Goal: Information Seeking & Learning: Understand process/instructions

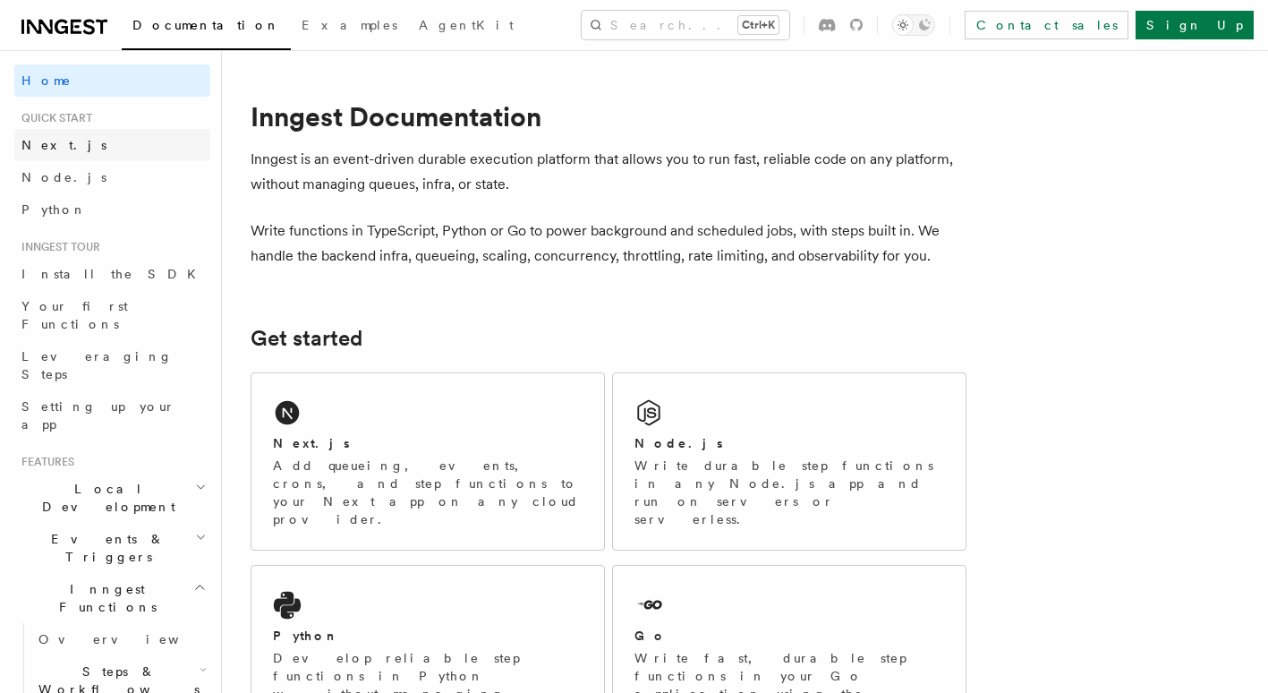
click at [55, 143] on span "Next.js" at bounding box center [63, 145] width 85 height 14
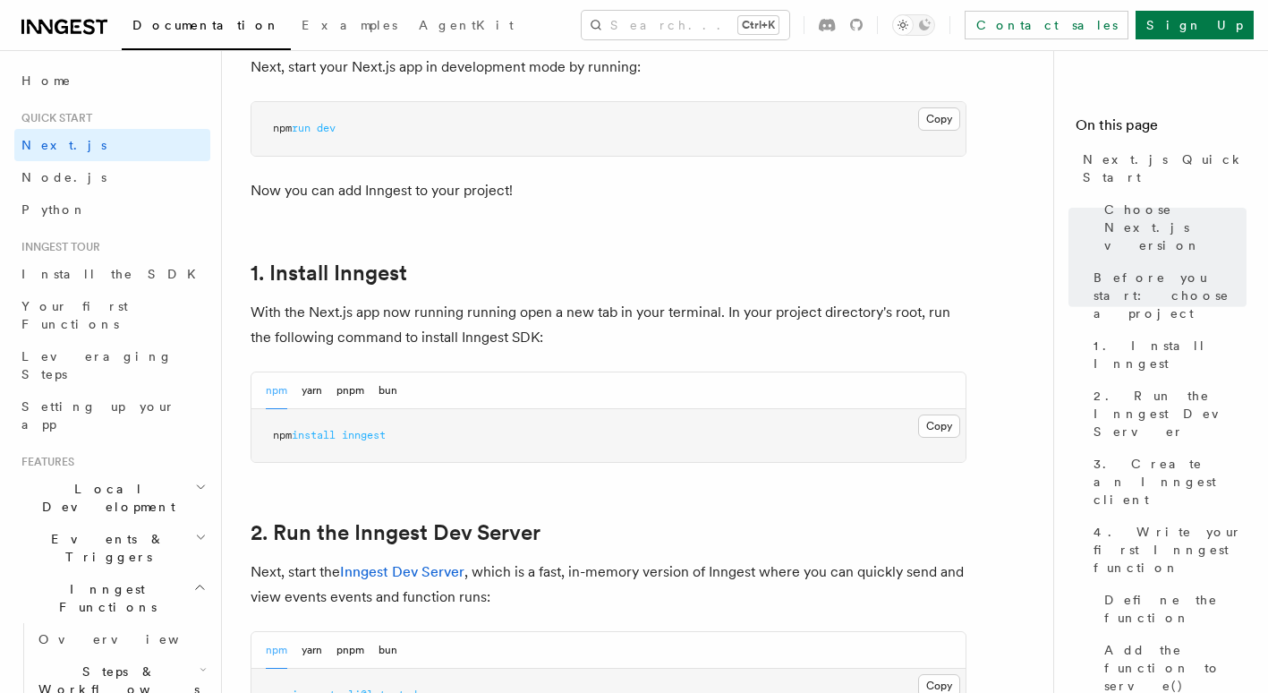
scroll to position [895, 0]
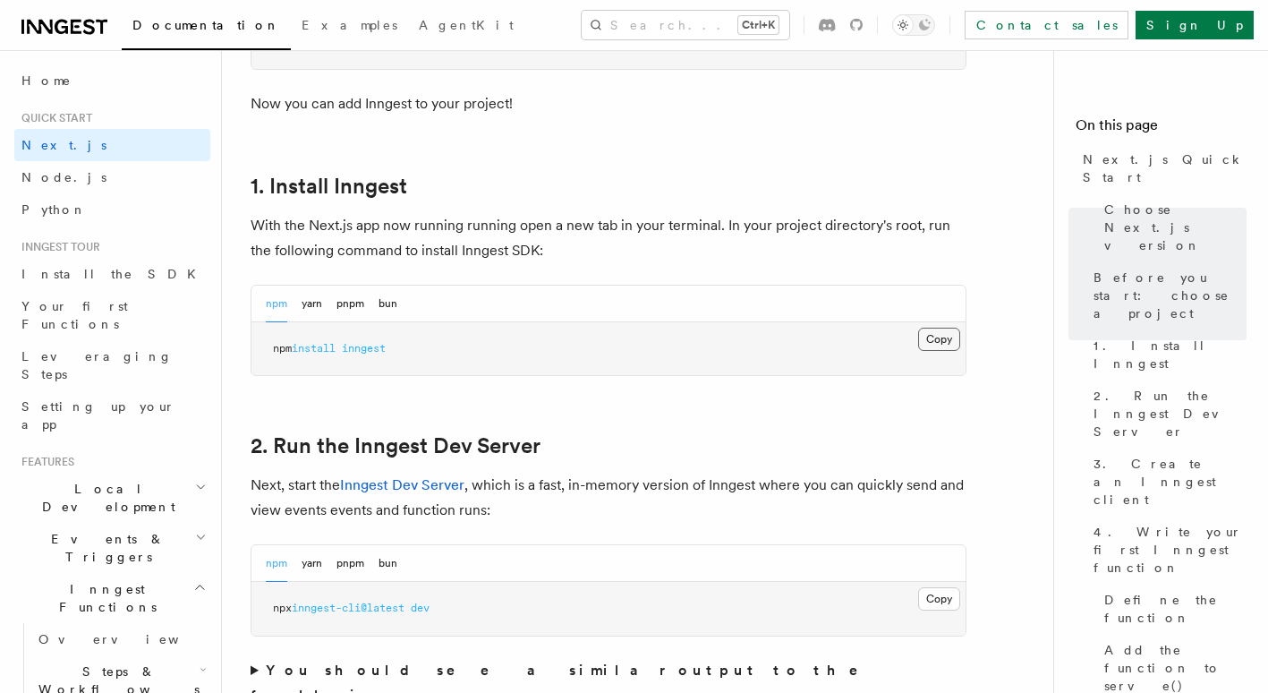
click at [931, 339] on button "Copy Copied" at bounding box center [939, 339] width 42 height 23
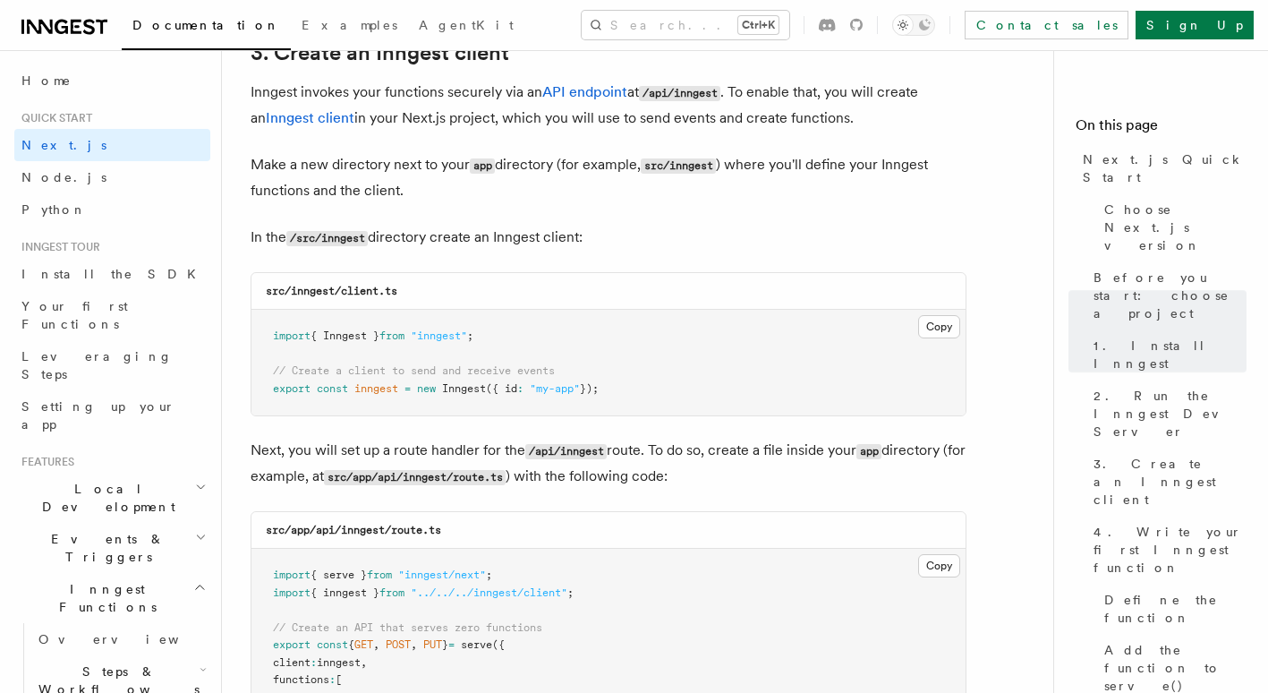
scroll to position [2148, 0]
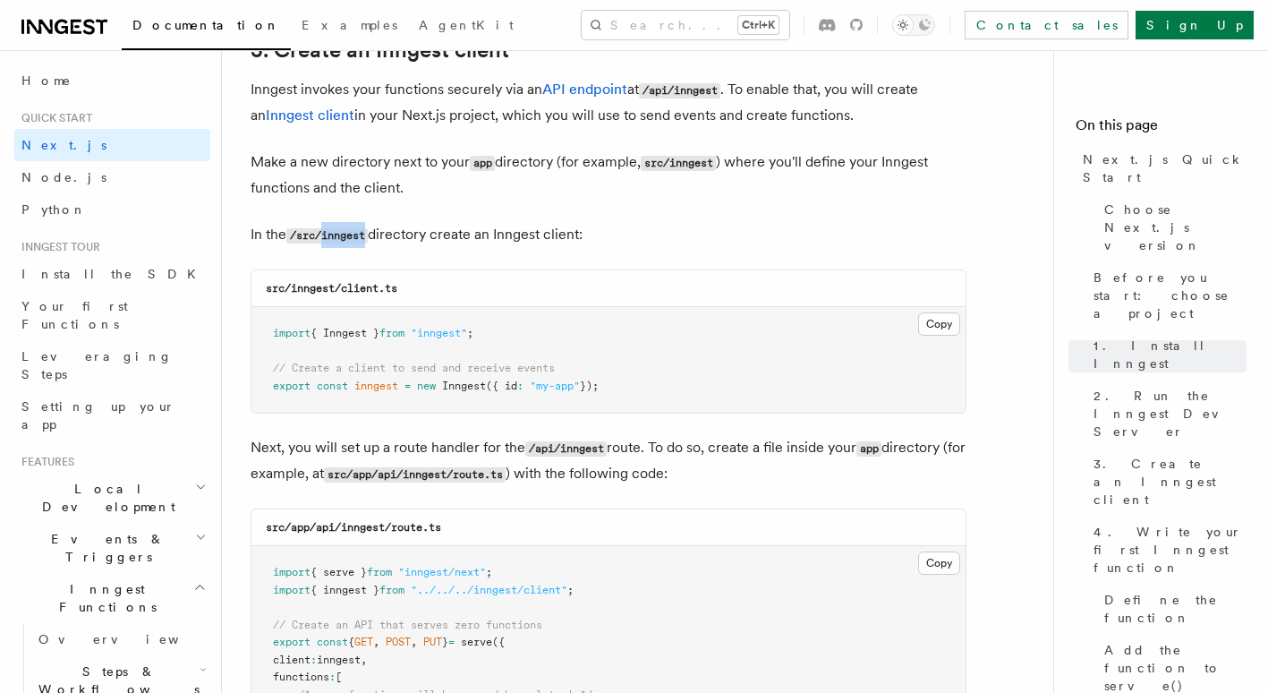
drag, startPoint x: 323, startPoint y: 229, endPoint x: 373, endPoint y: 238, distance: 50.9
click at [368, 238] on code "/src/inngest" at bounding box center [326, 235] width 81 height 15
copy code "inngest"
click at [951, 324] on button "Copy Copied" at bounding box center [939, 323] width 42 height 23
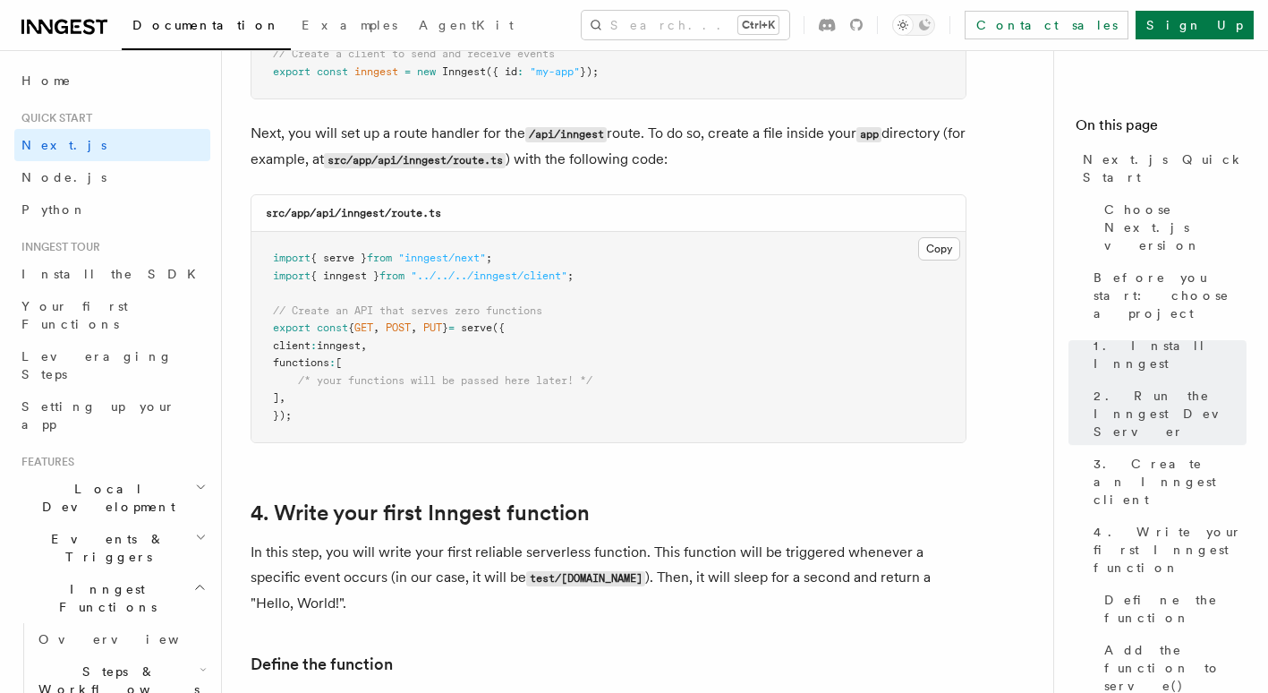
scroll to position [2506, 0]
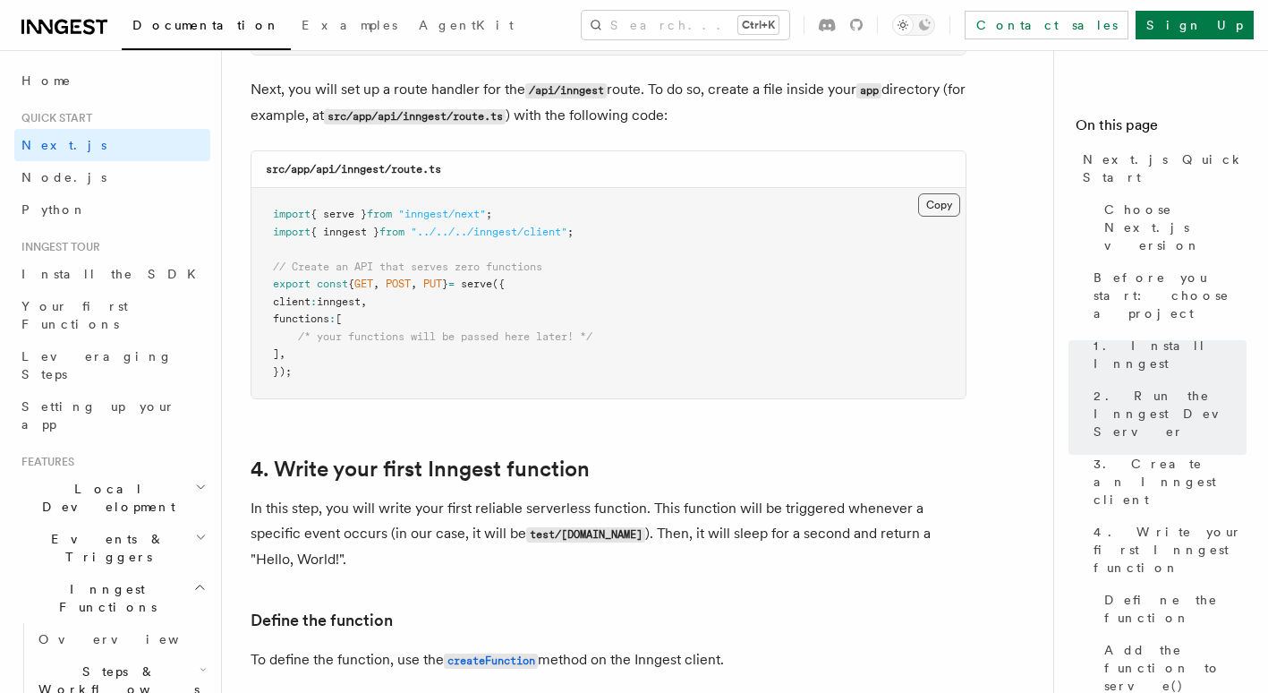
click at [941, 201] on button "Copy Copied" at bounding box center [939, 204] width 42 height 23
click at [559, 155] on div "src/app/api/inngest/route.ts" at bounding box center [609, 169] width 714 height 37
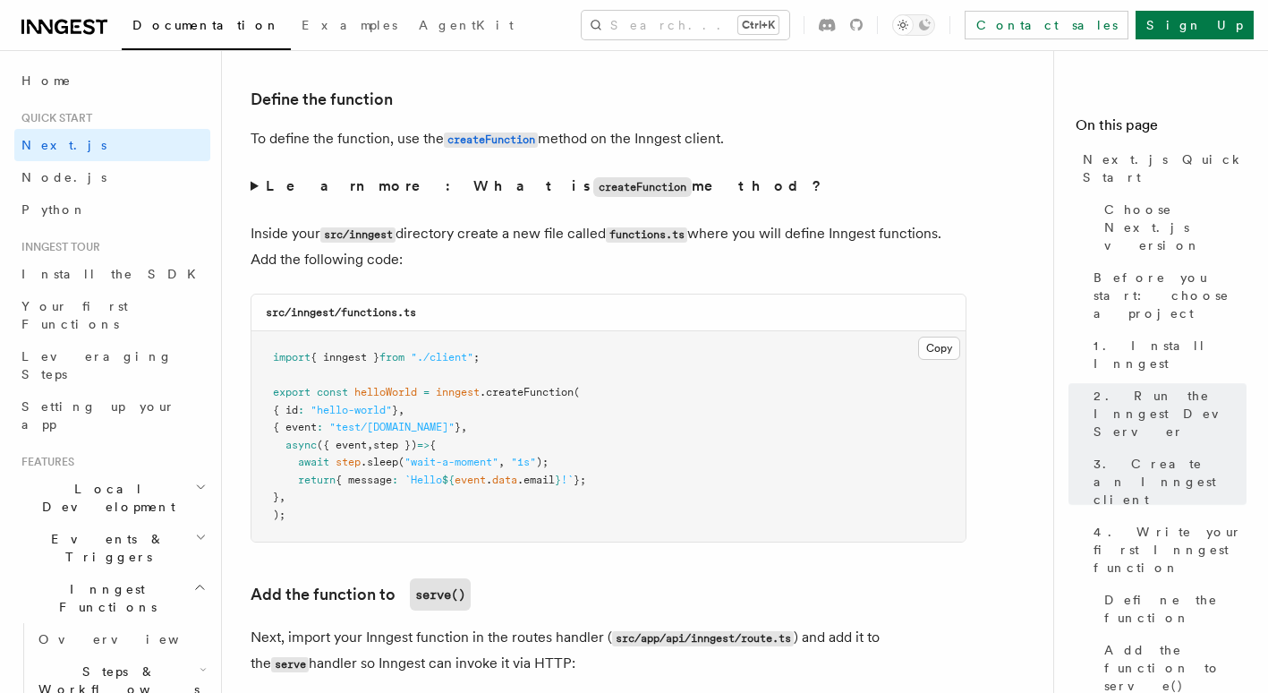
scroll to position [3133, 0]
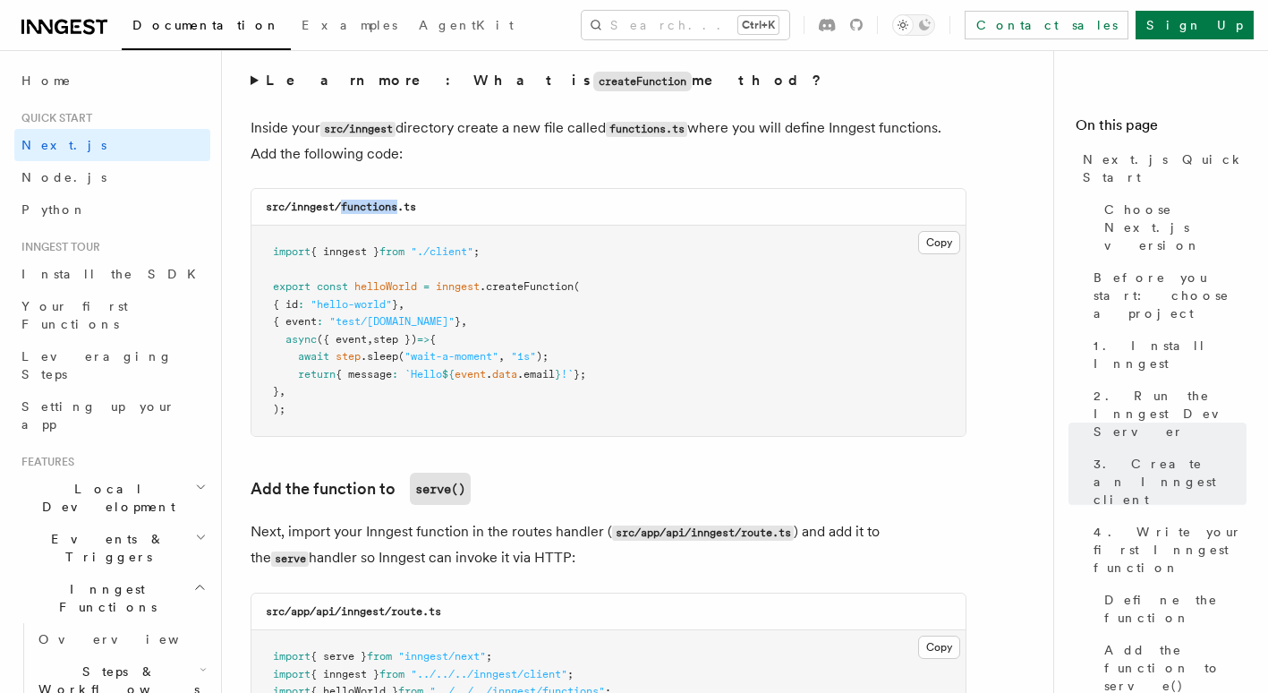
drag, startPoint x: 342, startPoint y: 209, endPoint x: 403, endPoint y: 209, distance: 60.9
click at [403, 209] on code "src/inngest/functions.ts" at bounding box center [341, 207] width 150 height 13
copy code "functions"
click at [451, 197] on div "src/inngest/functions.ts" at bounding box center [609, 207] width 714 height 37
click at [939, 237] on button "Copy Copied" at bounding box center [939, 242] width 42 height 23
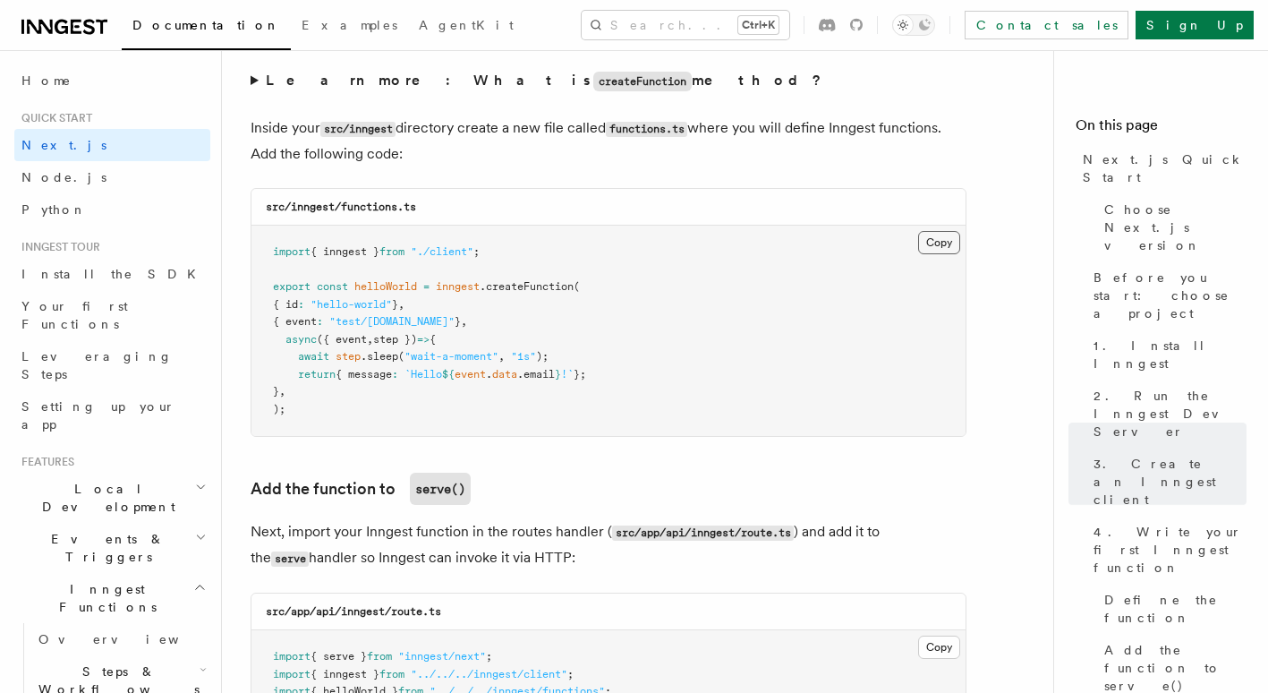
click at [943, 244] on button "Copy Copied" at bounding box center [939, 242] width 42 height 23
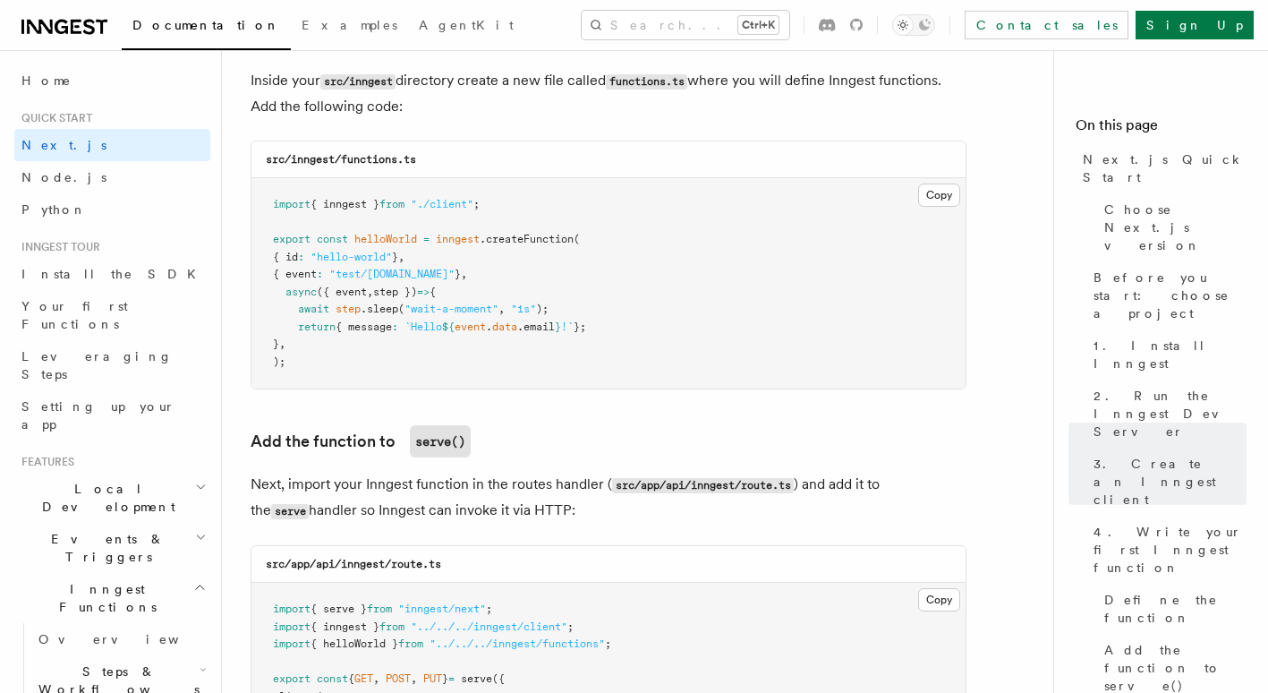
scroll to position [3223, 0]
